Goal: Task Accomplishment & Management: Use online tool/utility

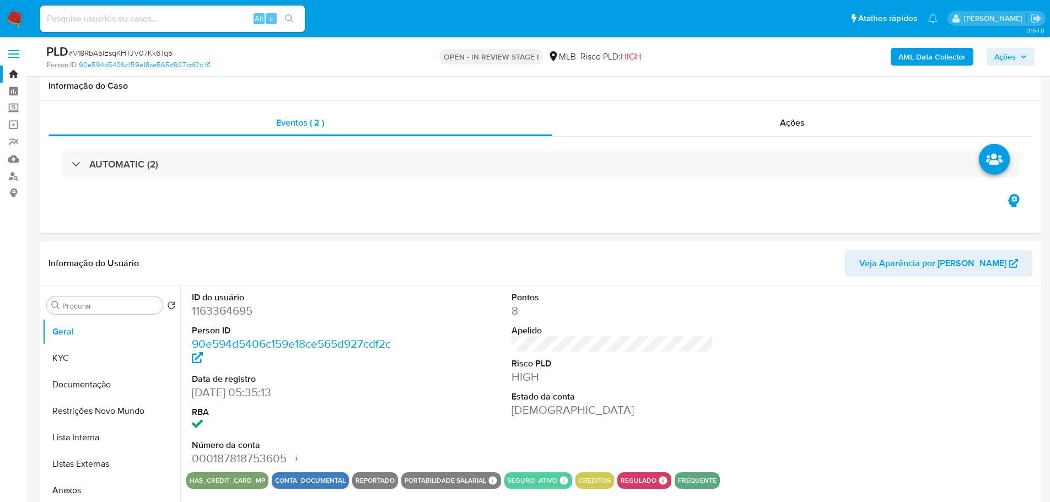
scroll to position [1158, 0]
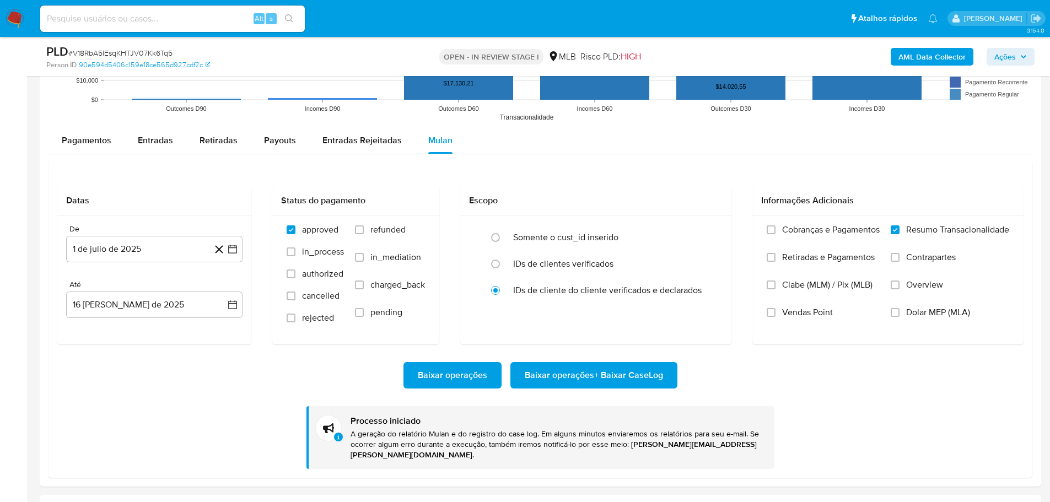
click at [20, 13] on img at bounding box center [15, 18] width 19 height 19
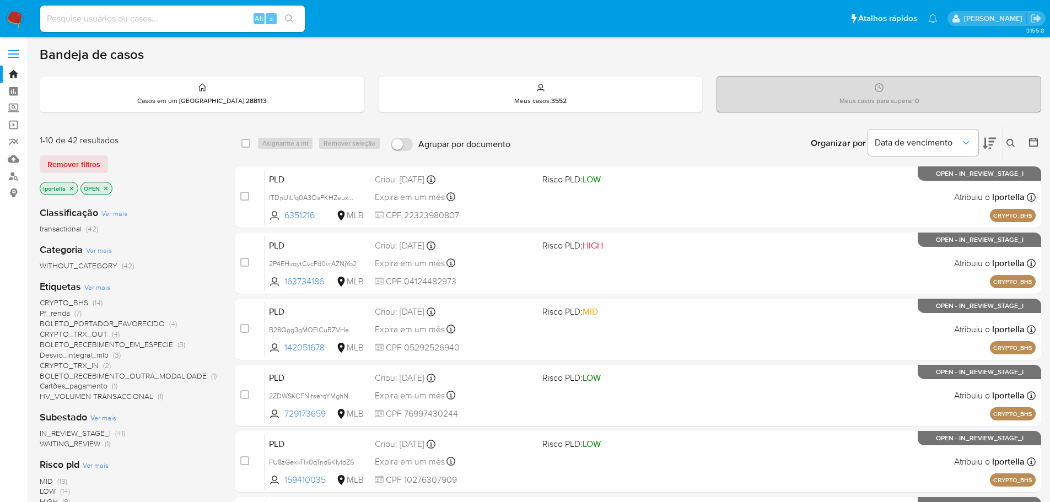
click at [158, 18] on input at bounding box center [172, 19] width 265 height 14
click at [85, 19] on input "tabdeal.org" at bounding box center [172, 19] width 265 height 14
click at [148, 24] on input "tabdeal.org" at bounding box center [172, 19] width 265 height 14
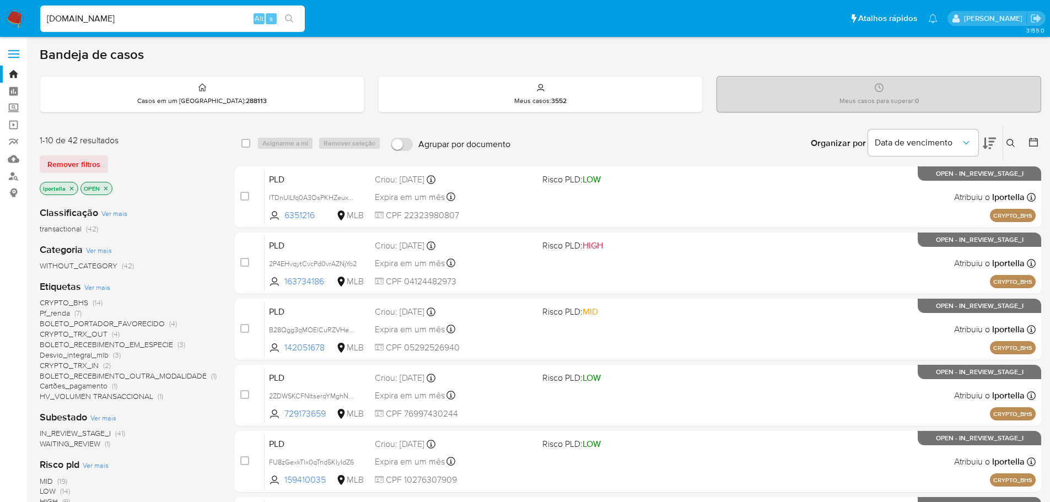
click at [148, 24] on input "tabdeal.org" at bounding box center [172, 19] width 265 height 14
paste input "ahRznyJzY28PaS9CdsV3NNom"
type input "ahRznyJzY28PaS9CdsV3NNom"
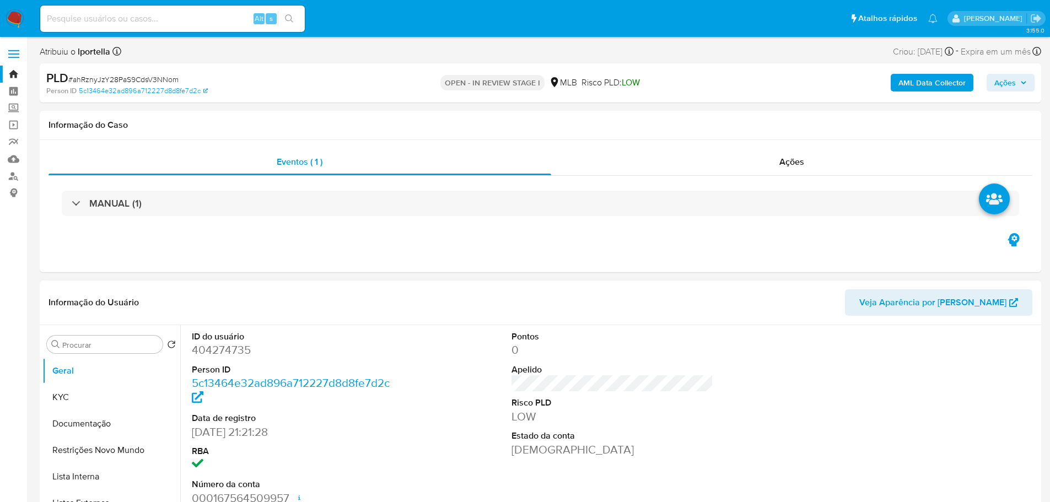
click at [214, 341] on dt "ID do usuário" at bounding box center [293, 337] width 202 height 12
click at [221, 348] on dd "404274735" at bounding box center [293, 349] width 202 height 15
copy dd "404274735"
select select "10"
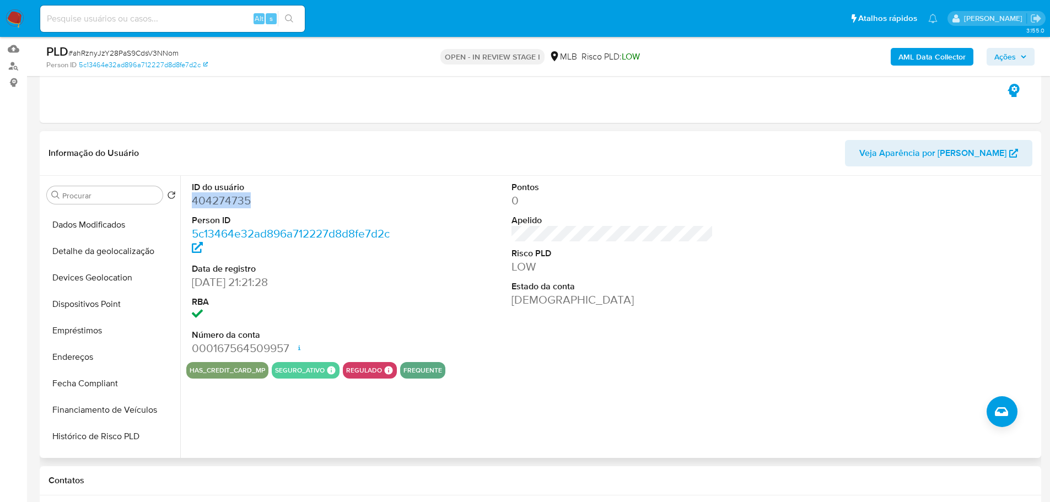
scroll to position [441, 0]
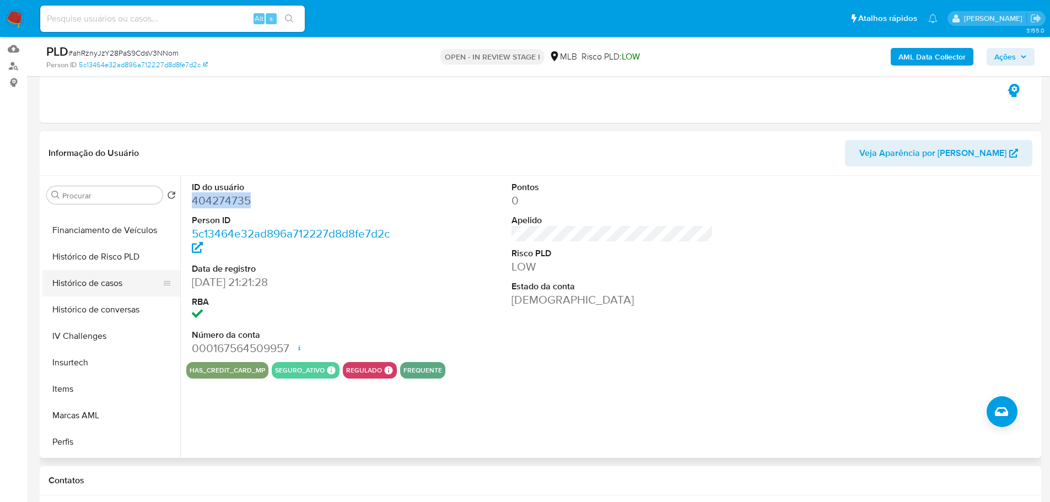
click at [95, 276] on button "Histórico de casos" at bounding box center [106, 283] width 129 height 26
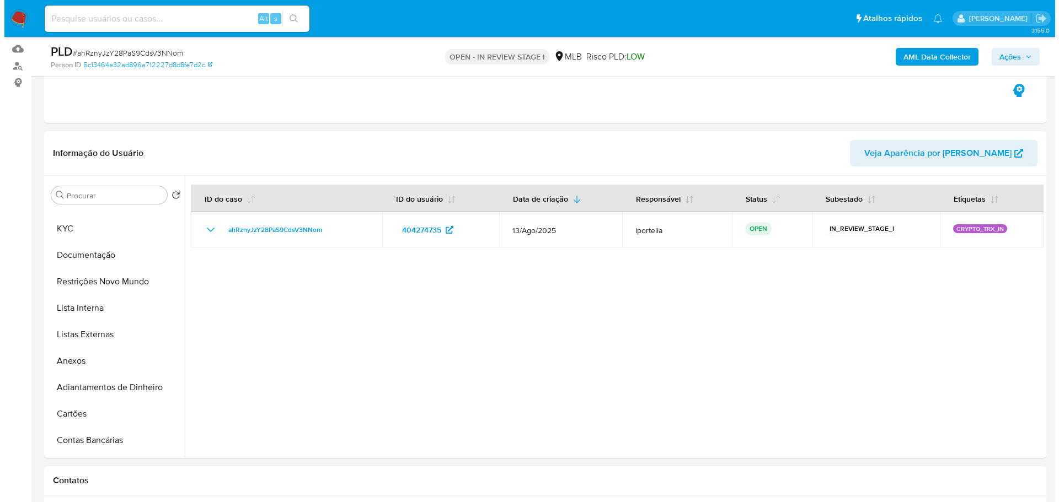
scroll to position [0, 0]
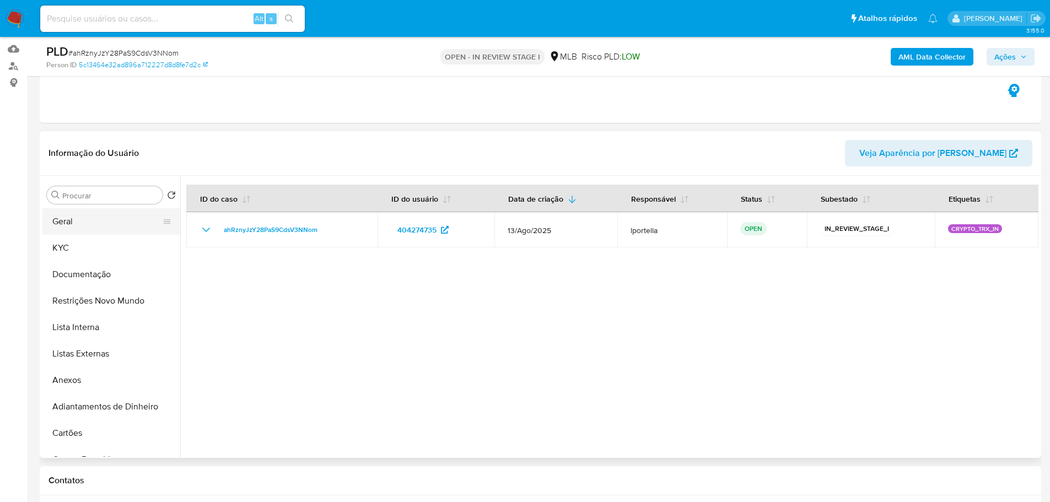
click at [78, 227] on button "Geral" at bounding box center [106, 221] width 129 height 26
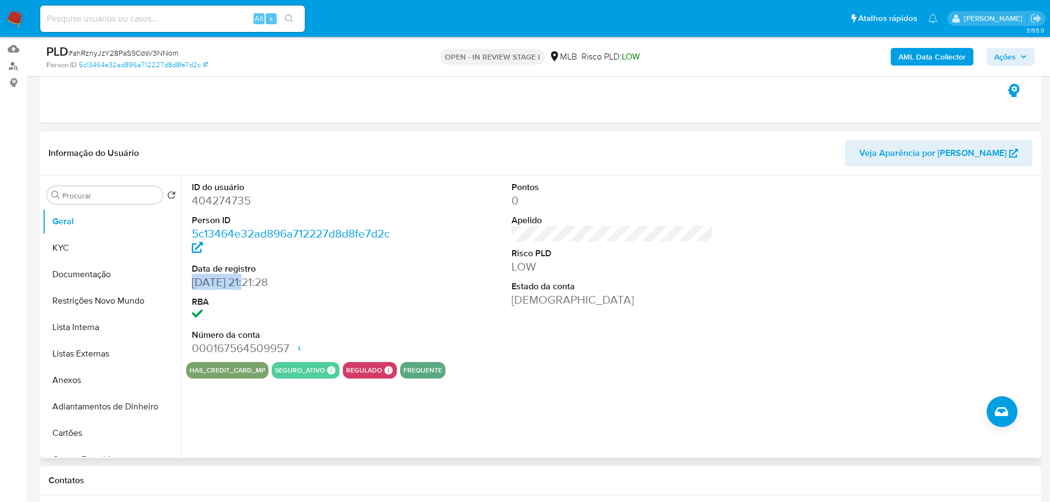
drag, startPoint x: 251, startPoint y: 283, endPoint x: 187, endPoint y: 285, distance: 64.5
click at [187, 285] on div "ID do usuário 404274735 Person ID 5c13464e32ad896a712227d8d8fe7d2c Data de regi…" at bounding box center [292, 269] width 213 height 186
copy dd "25/03/2021"
click at [1036, 55] on div "PLD # ahRznyJzY28PaS9CdsV3NNom Person ID 5c13464e32ad896a712227d8d8fe7d2c OPEN …" at bounding box center [541, 56] width 1002 height 39
click at [1008, 56] on span "Ações" at bounding box center [1006, 57] width 22 height 18
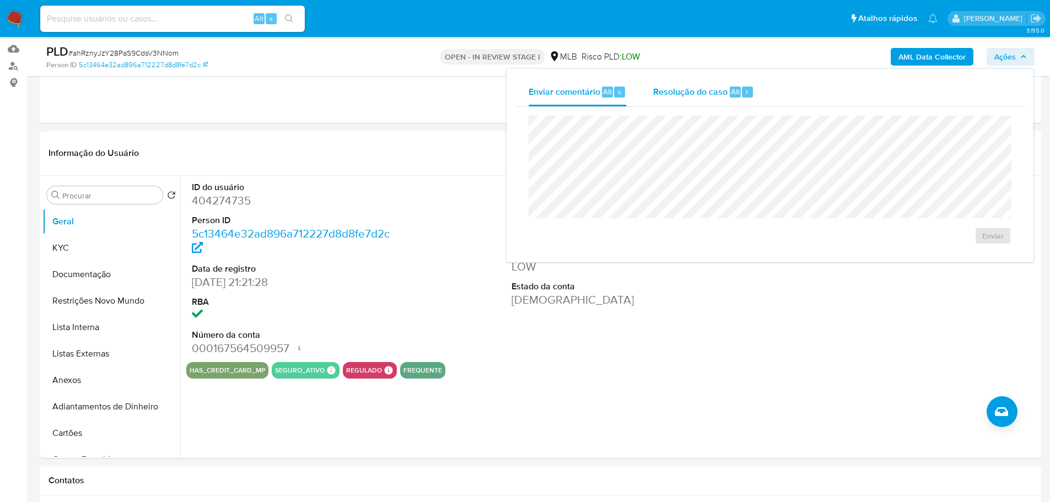
click at [702, 89] on span "Resolução do caso" at bounding box center [690, 91] width 74 height 13
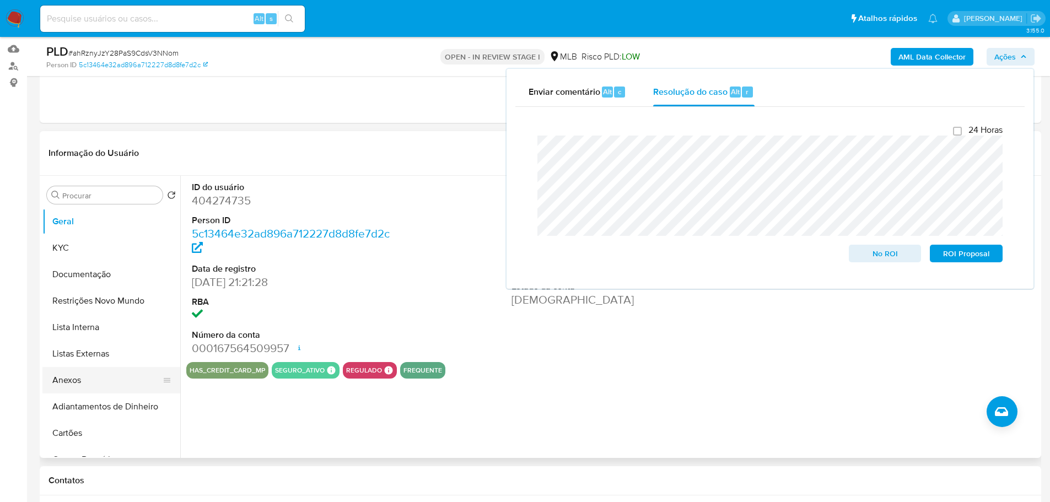
click at [85, 384] on button "Anexos" at bounding box center [106, 380] width 129 height 26
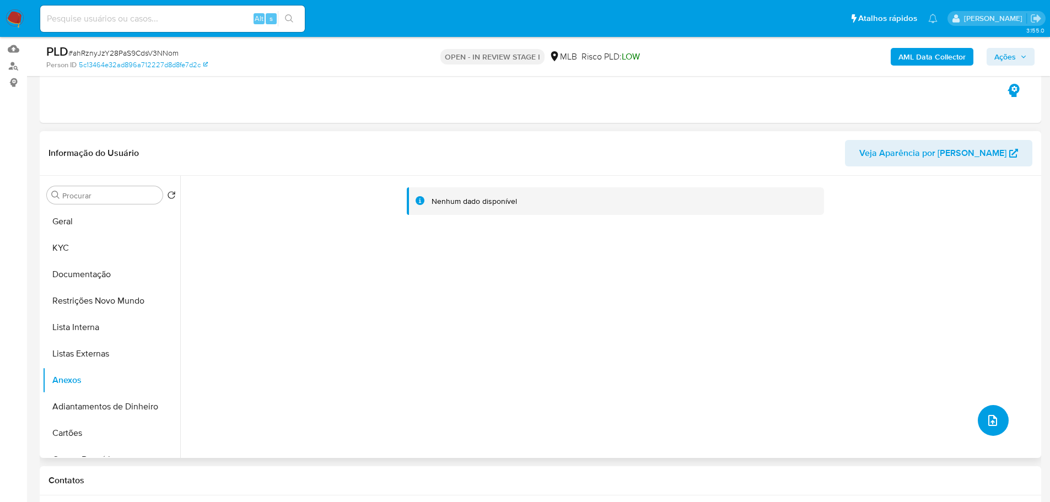
click at [986, 421] on icon "upload-file" at bounding box center [992, 420] width 13 height 13
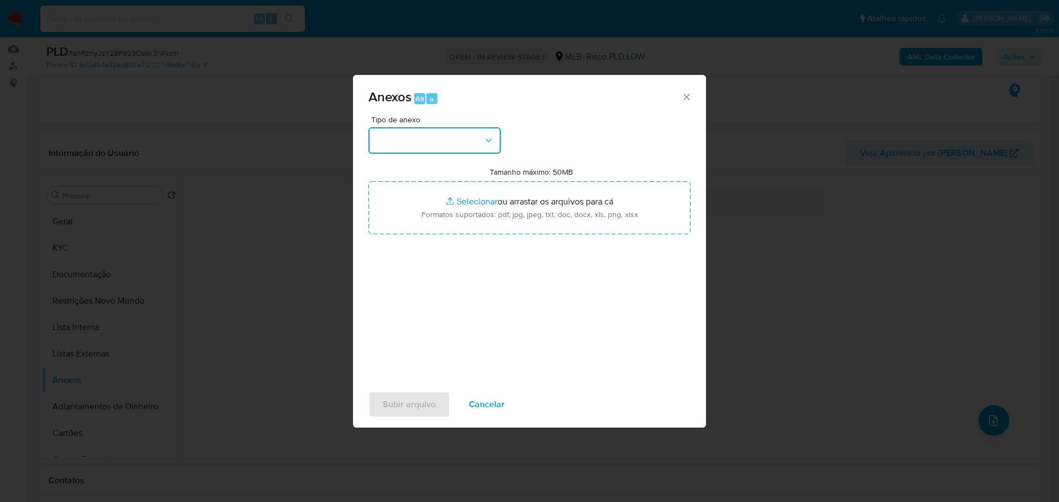
click at [454, 144] on button "button" at bounding box center [434, 140] width 132 height 26
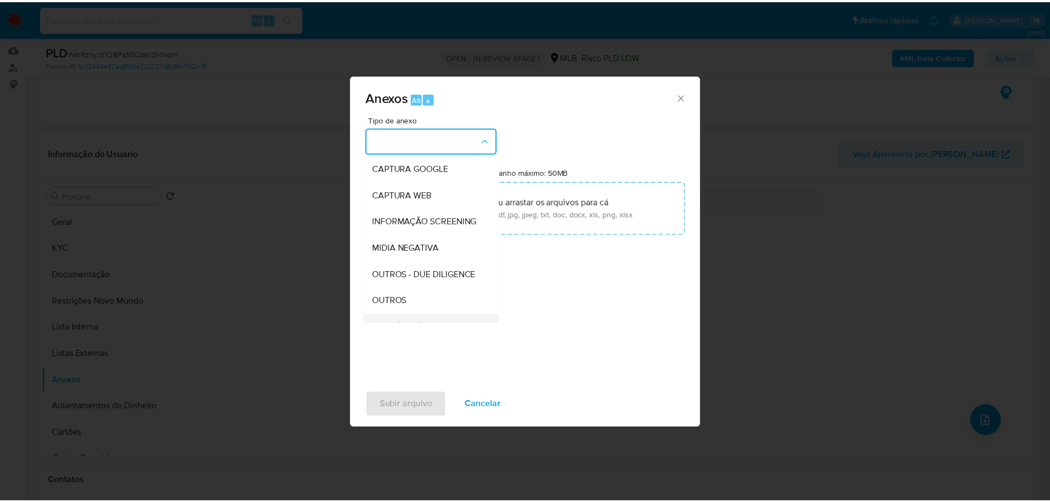
scroll to position [165, 0]
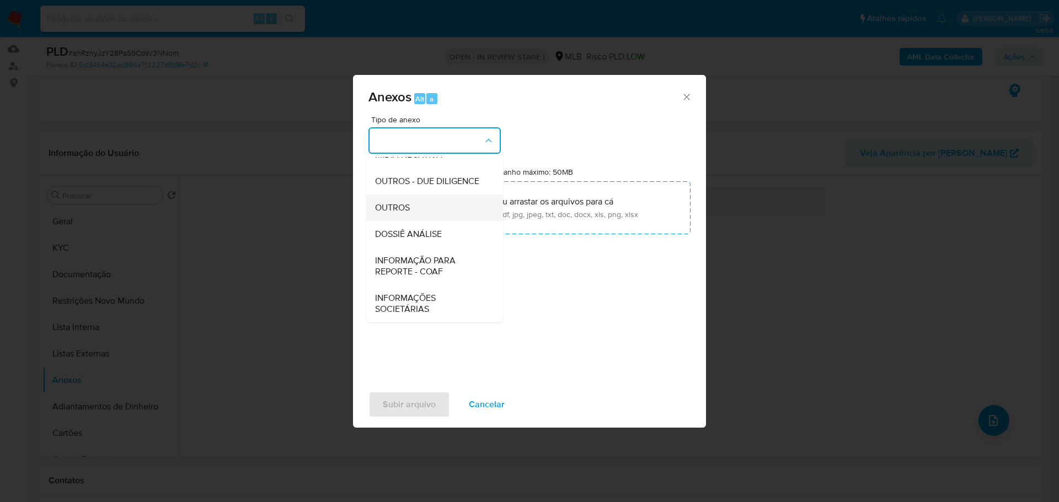
click at [403, 213] on span "OUTROS" at bounding box center [392, 207] width 35 height 11
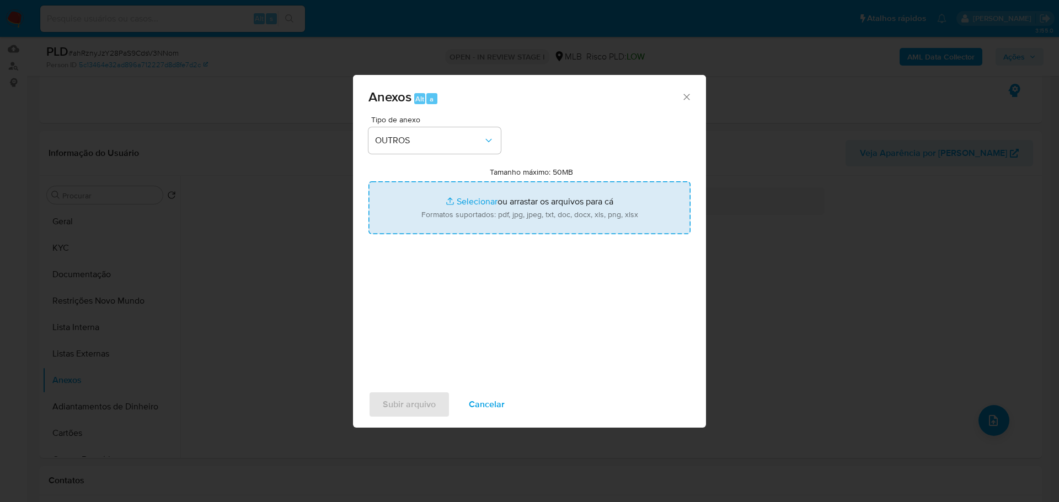
type input "C:\fakepath\ID_404274735 - CPF 10491399685 - LEONARDO DUARTE SILVA PEIFER.pdf"
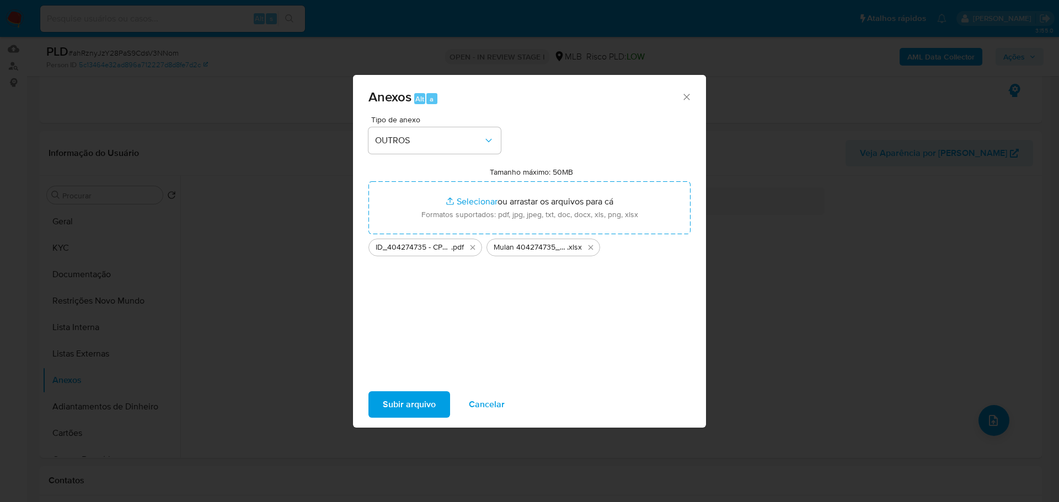
click at [418, 414] on span "Subir arquivo" at bounding box center [409, 405] width 53 height 24
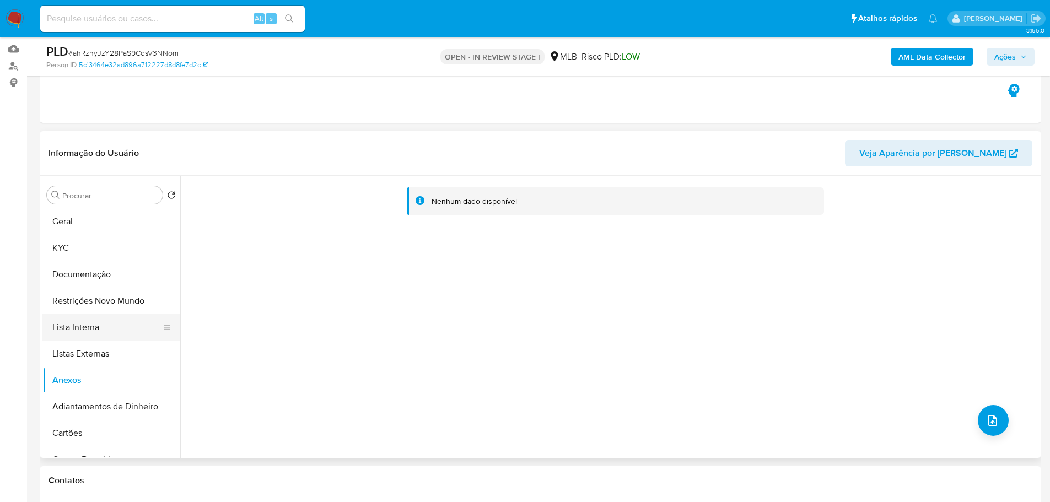
click at [110, 321] on button "Lista Interna" at bounding box center [106, 327] width 129 height 26
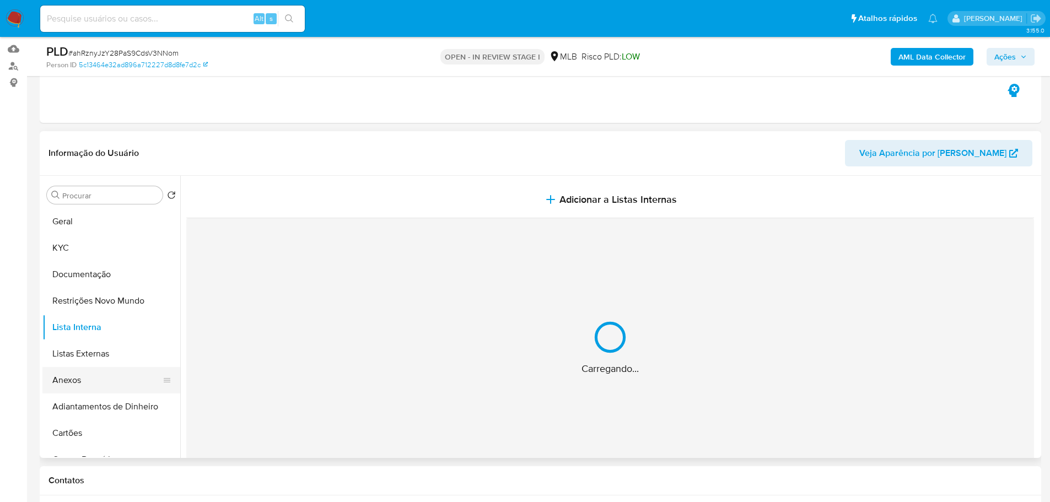
click at [110, 375] on button "Anexos" at bounding box center [106, 380] width 129 height 26
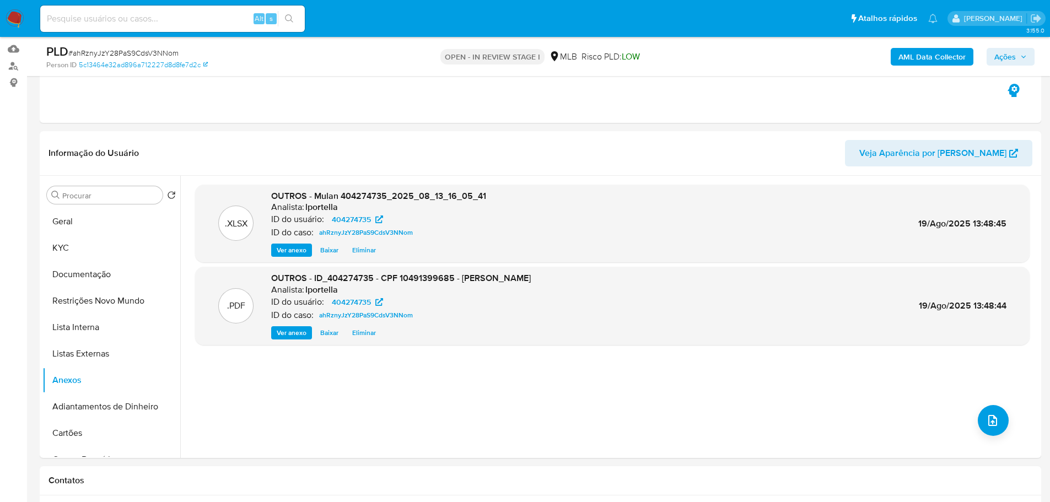
click at [1024, 57] on icon "button" at bounding box center [1024, 56] width 4 height 3
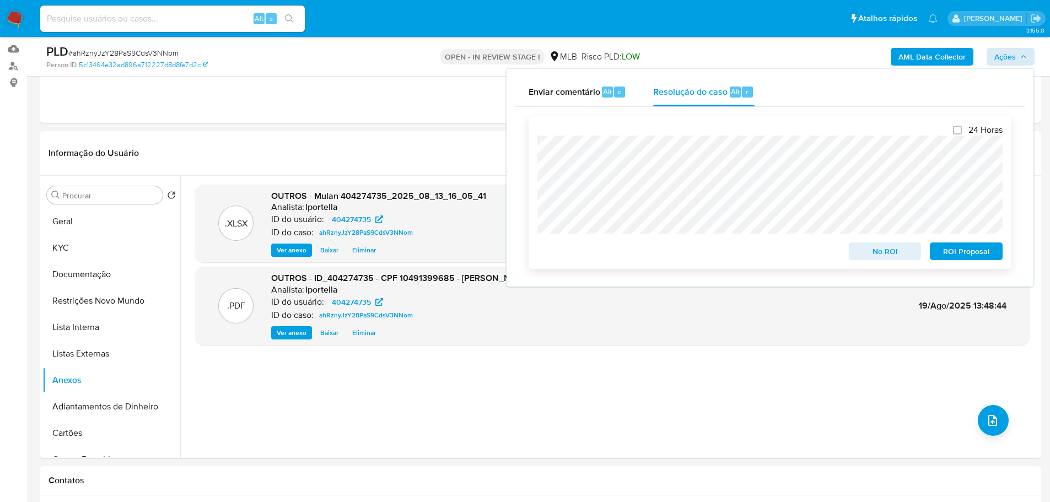
click at [902, 259] on span "No ROI" at bounding box center [885, 251] width 57 height 15
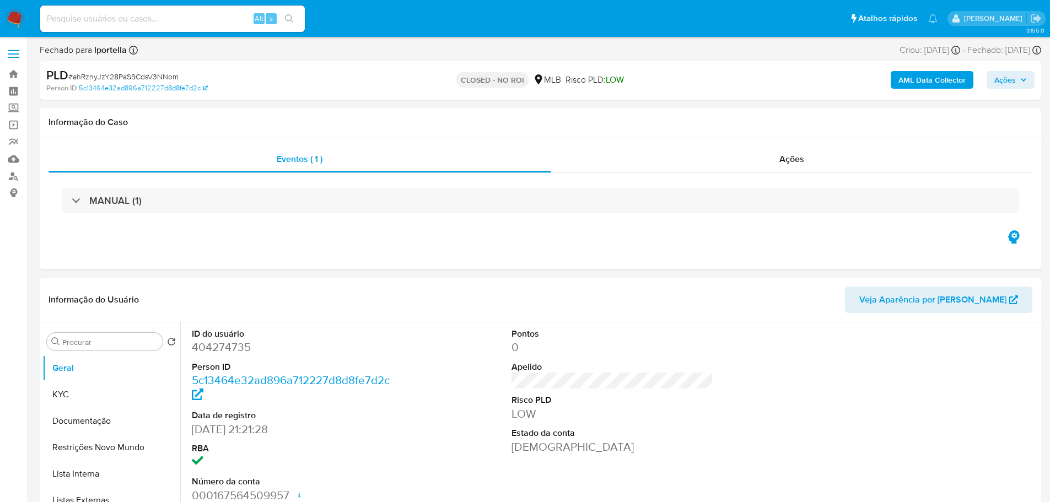
select select "10"
click at [18, 14] on img at bounding box center [15, 18] width 19 height 19
